Goal: Task Accomplishment & Management: Manage account settings

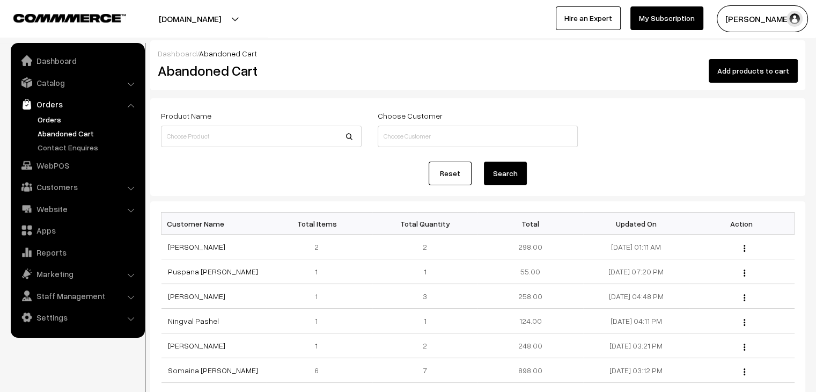
drag, startPoint x: 0, startPoint y: 0, endPoint x: 47, endPoint y: 115, distance: 124.6
click at [47, 115] on link "Orders" at bounding box center [88, 119] width 106 height 11
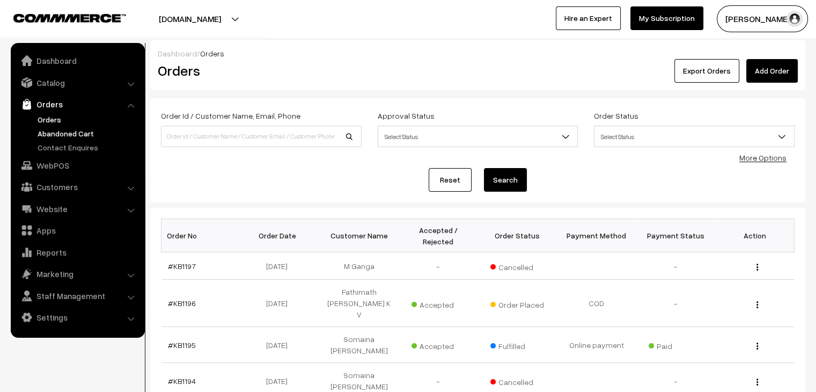
drag, startPoint x: 93, startPoint y: 125, endPoint x: 90, endPoint y: 130, distance: 5.8
click at [90, 130] on ul "Orders" at bounding box center [77, 133] width 129 height 39
click at [90, 130] on link "Abandoned Cart" at bounding box center [88, 133] width 106 height 11
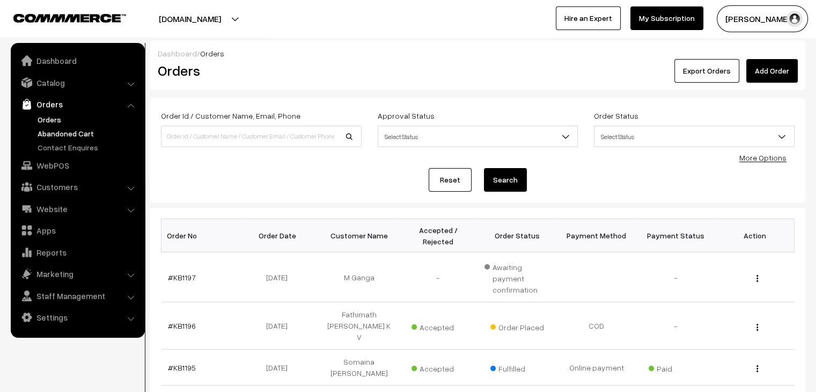
click at [79, 136] on link "Abandoned Cart" at bounding box center [88, 133] width 106 height 11
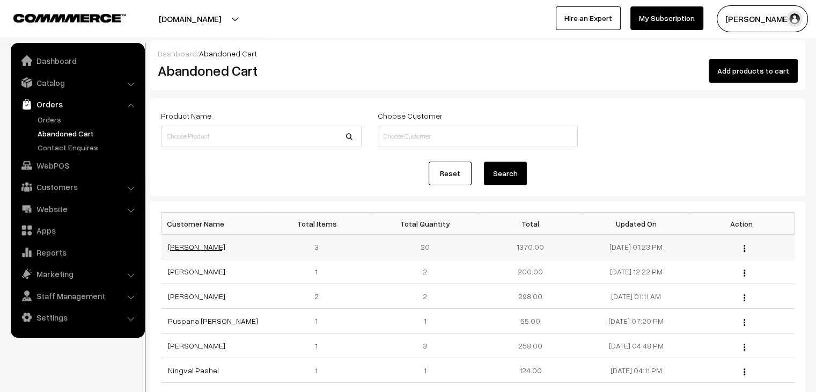
click at [187, 249] on link "Vandana Singh" at bounding box center [196, 246] width 57 height 9
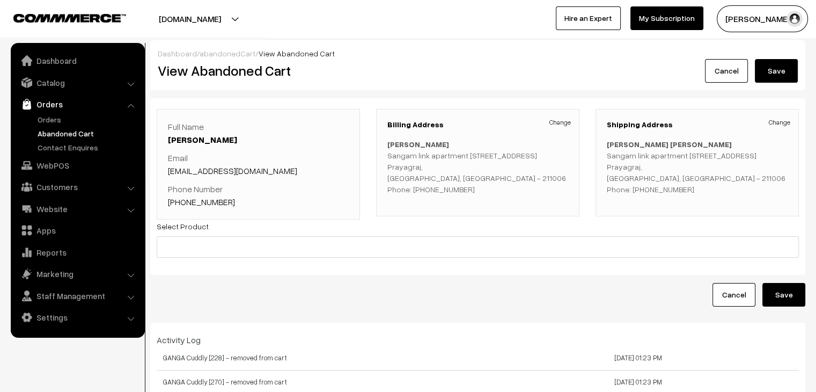
click at [229, 51] on link "abandonedCart" at bounding box center [228, 53] width 56 height 9
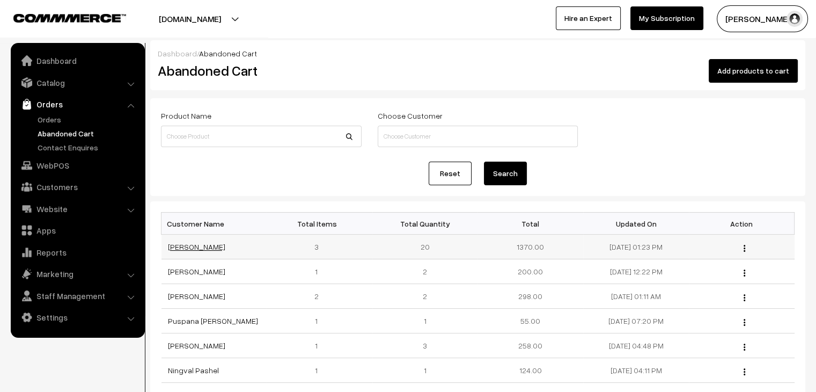
click at [187, 246] on link "[PERSON_NAME]" at bounding box center [196, 246] width 57 height 9
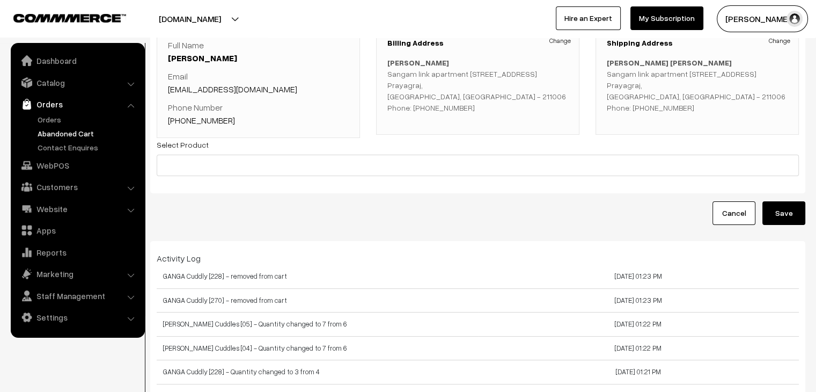
scroll to position [80, 0]
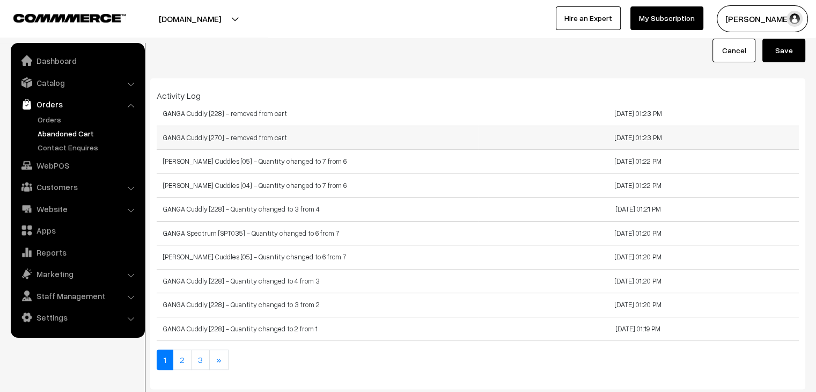
scroll to position [245, 0]
click at [182, 359] on link "2" at bounding box center [182, 359] width 19 height 20
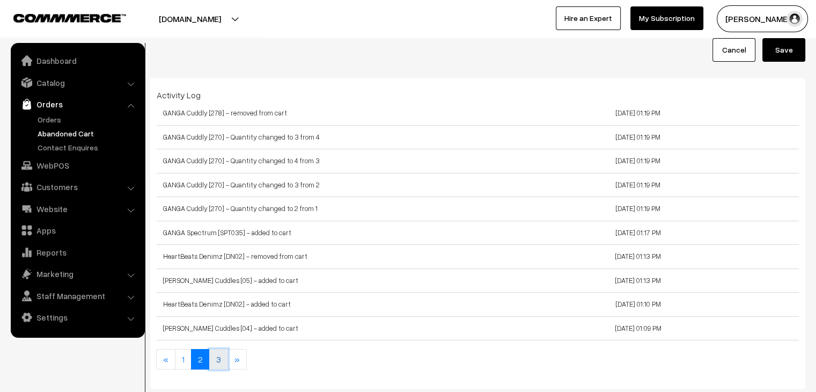
click at [216, 361] on link "3" at bounding box center [218, 359] width 19 height 20
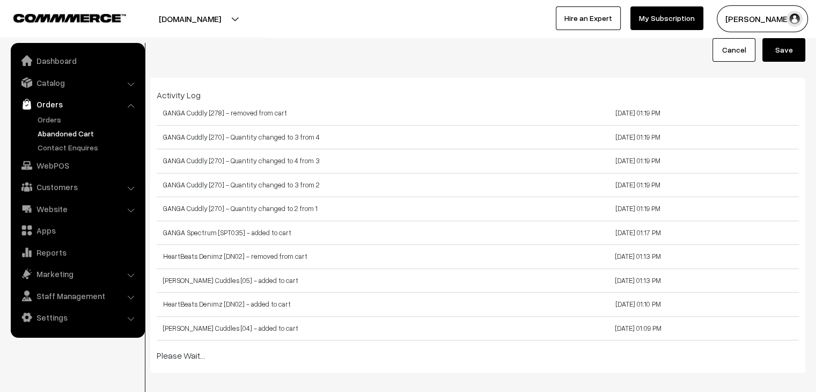
scroll to position [167, 0]
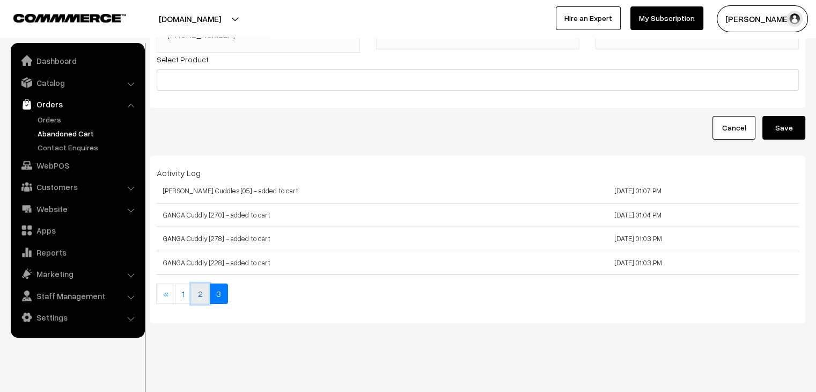
click at [197, 301] on link "2" at bounding box center [200, 293] width 19 height 20
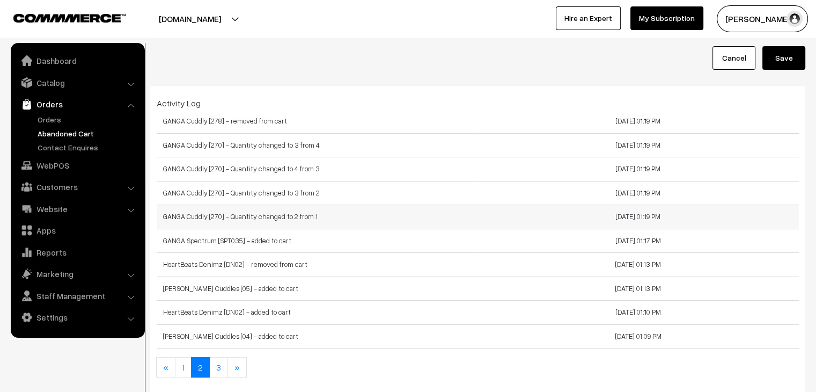
scroll to position [237, 0]
click at [187, 361] on link "1" at bounding box center [183, 366] width 17 height 20
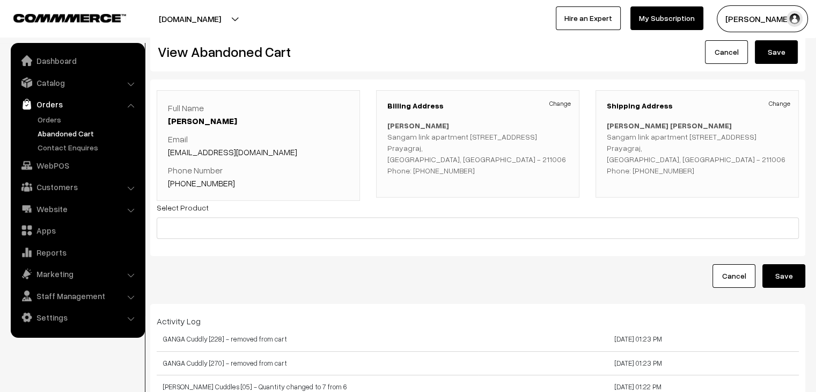
scroll to position [0, 0]
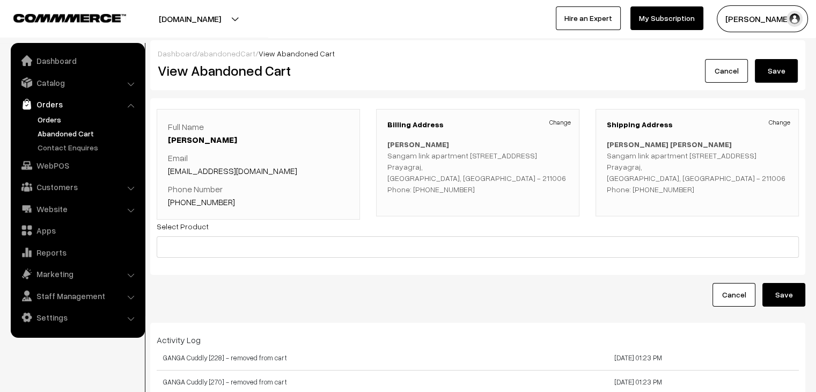
click at [108, 116] on link "Orders" at bounding box center [88, 119] width 106 height 11
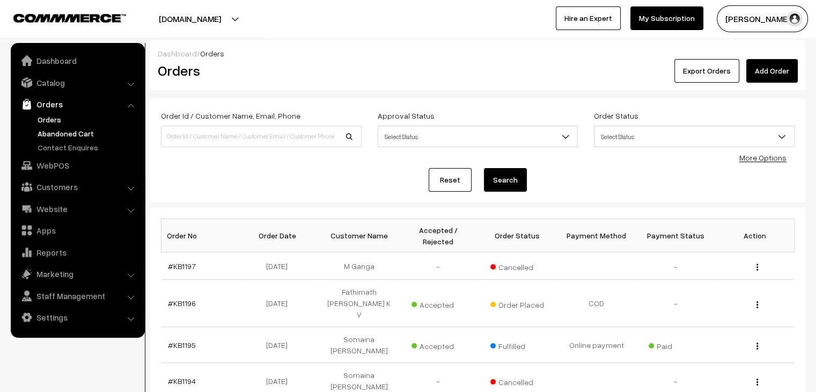
click at [84, 130] on link "Abandoned Cart" at bounding box center [88, 133] width 106 height 11
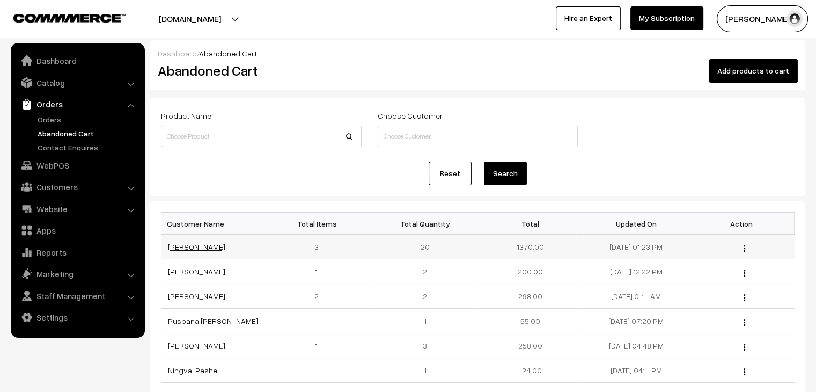
click at [182, 244] on link "[PERSON_NAME]" at bounding box center [196, 246] width 57 height 9
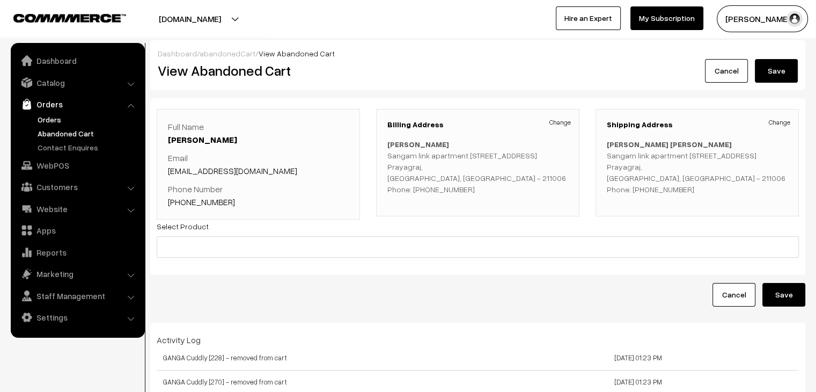
click at [58, 119] on link "Orders" at bounding box center [88, 119] width 106 height 11
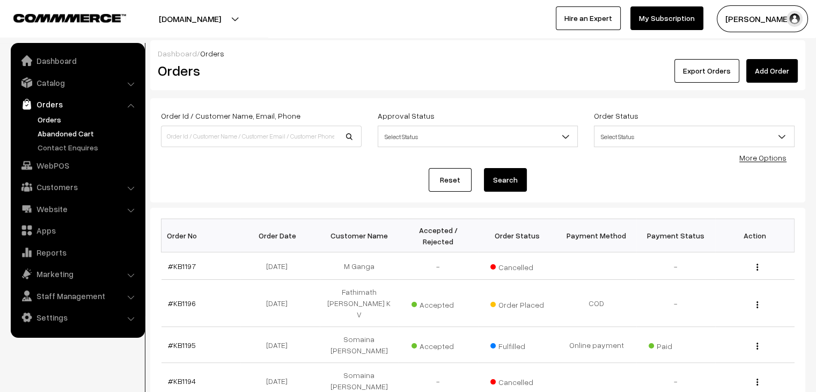
click at [77, 129] on link "Abandoned Cart" at bounding box center [88, 133] width 106 height 11
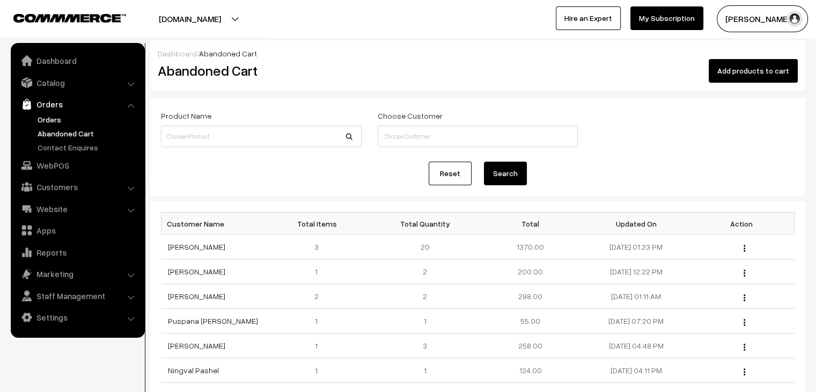
click at [51, 116] on link "Orders" at bounding box center [88, 119] width 106 height 11
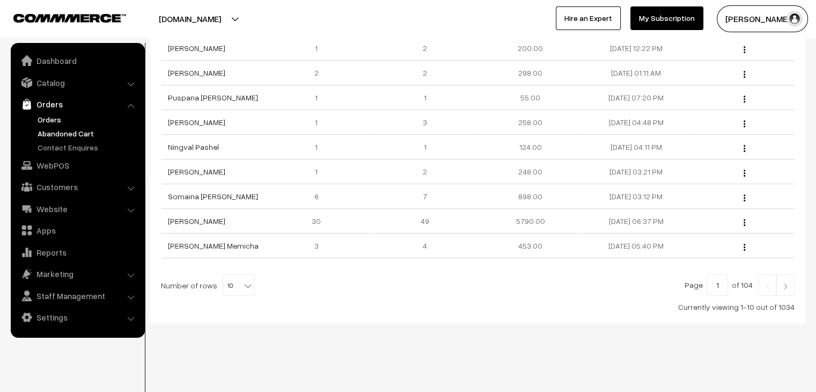
click at [56, 116] on link "Orders" at bounding box center [88, 119] width 106 height 11
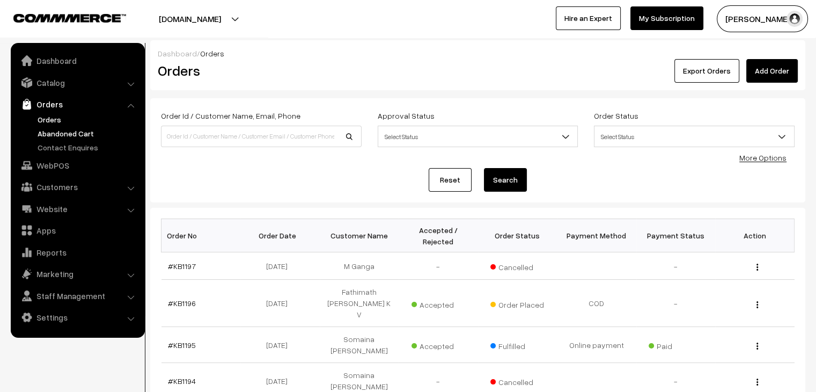
click at [84, 128] on link "Abandoned Cart" at bounding box center [88, 133] width 106 height 11
click at [57, 132] on link "Abandoned Cart" at bounding box center [88, 133] width 106 height 11
